Goal: Navigation & Orientation: Find specific page/section

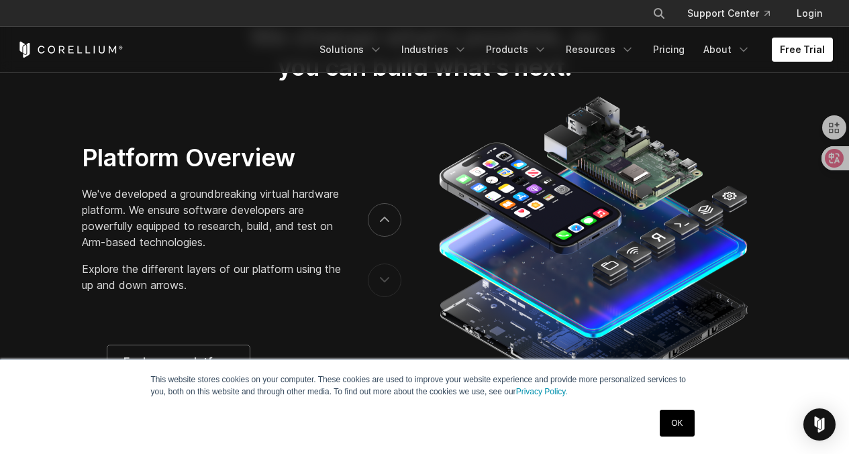
scroll to position [2349, 0]
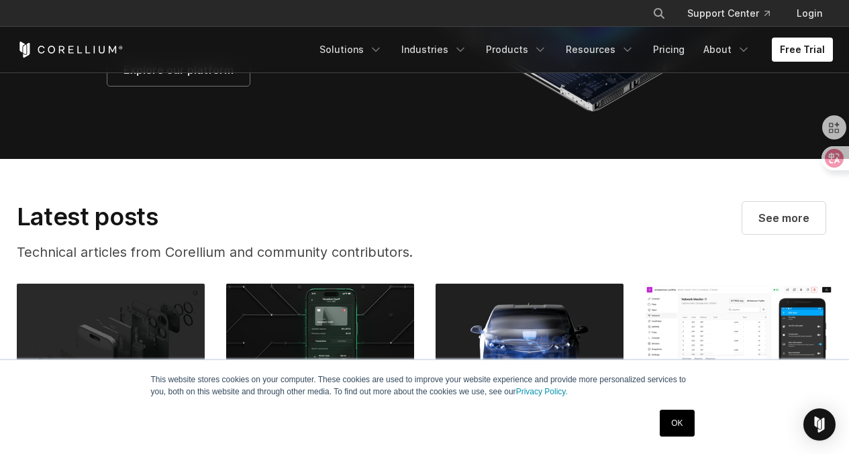
drag, startPoint x: 307, startPoint y: 326, endPoint x: 300, endPoint y: 328, distance: 7.0
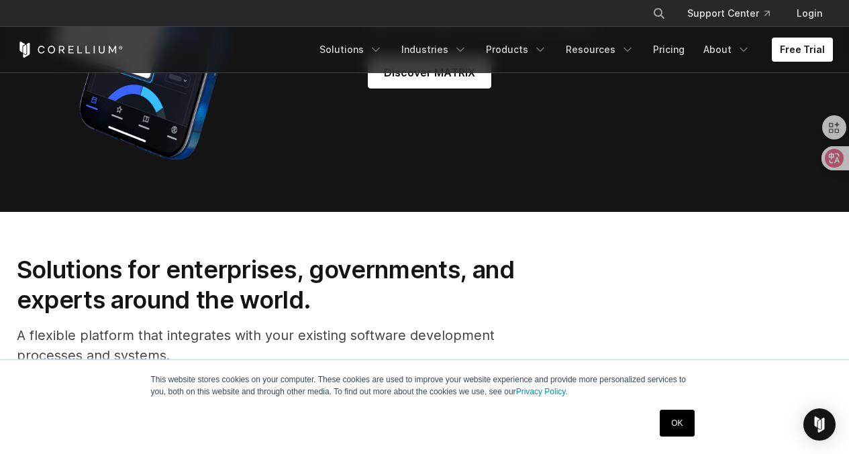
scroll to position [1141, 0]
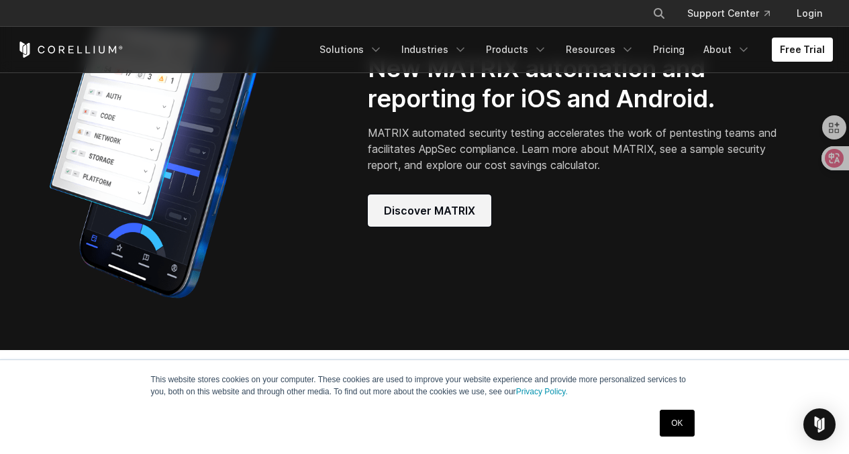
click at [412, 219] on span "Discover MATRIX" at bounding box center [429, 211] width 91 height 16
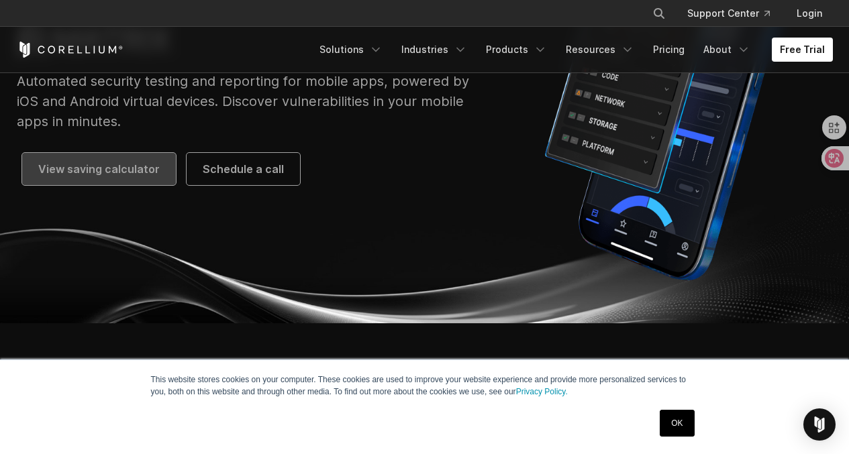
click at [105, 170] on span "View saving calculator" at bounding box center [98, 169] width 121 height 16
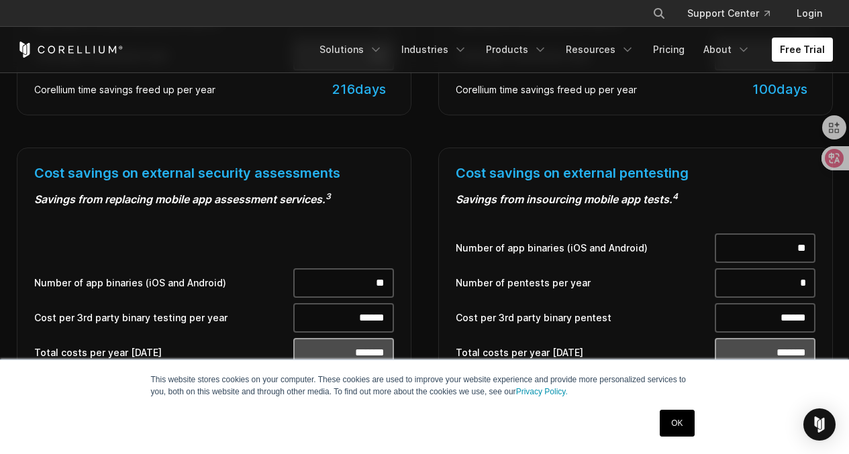
scroll to position [1007, 0]
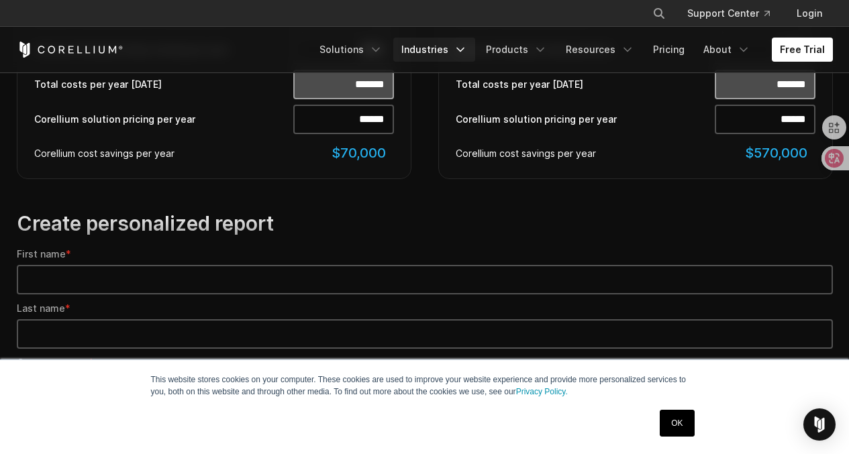
click at [467, 52] on icon "Navigation Menu" at bounding box center [460, 49] width 13 height 13
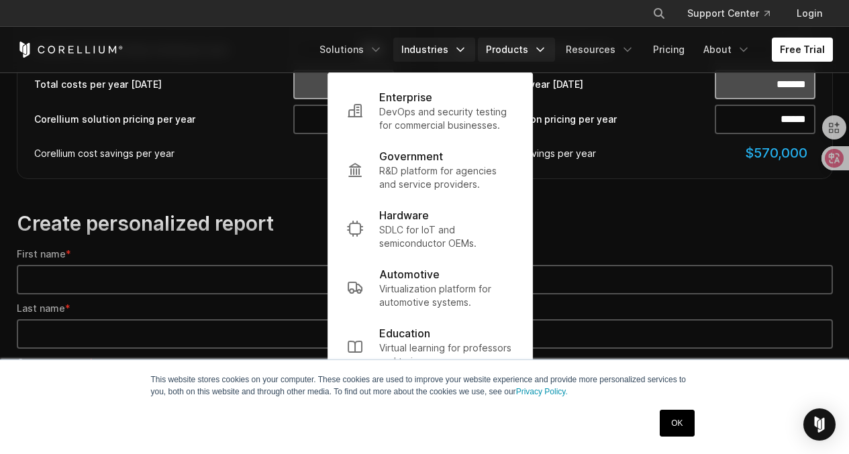
click at [513, 46] on link "Products" at bounding box center [516, 50] width 77 height 24
